Goal: Information Seeking & Learning: Learn about a topic

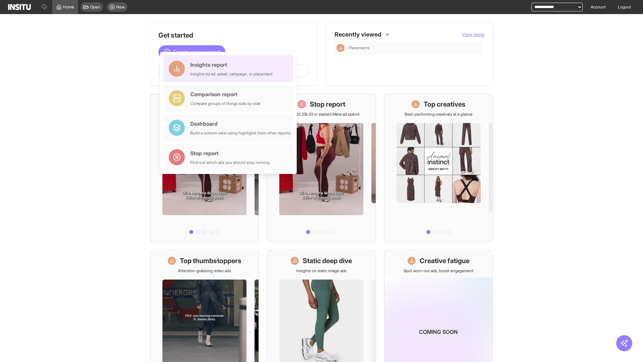
click at [230, 69] on div "Insights report Insights by ad, adset, campaign, or placement" at bounding box center [231, 69] width 82 height 16
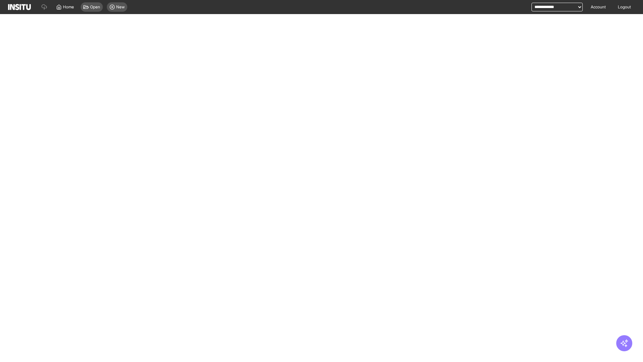
select select "**"
